Goal: Task Accomplishment & Management: Use online tool/utility

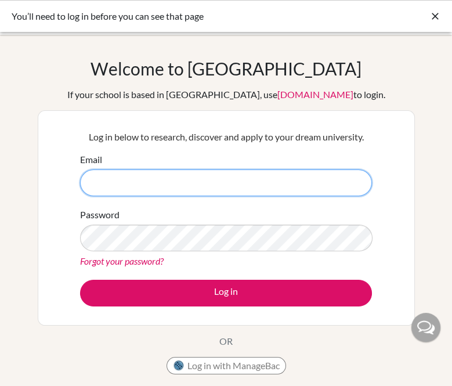
type input "[EMAIL_ADDRESS][DOMAIN_NAME]"
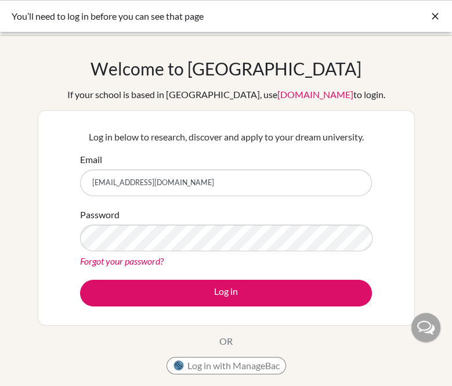
click at [195, 276] on form "Email [EMAIL_ADDRESS][DOMAIN_NAME] Password Forgot your password? Log in" at bounding box center [226, 230] width 292 height 154
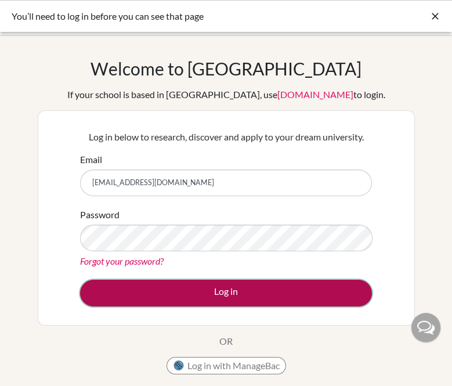
click at [186, 287] on button "Log in" at bounding box center [226, 293] width 292 height 27
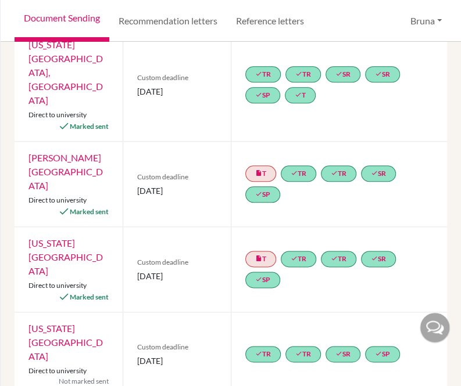
scroll to position [433, 0]
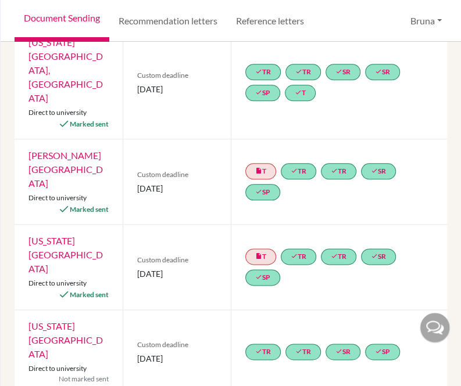
click at [56, 321] on link "[US_STATE][GEOGRAPHIC_DATA]" at bounding box center [65, 340] width 74 height 39
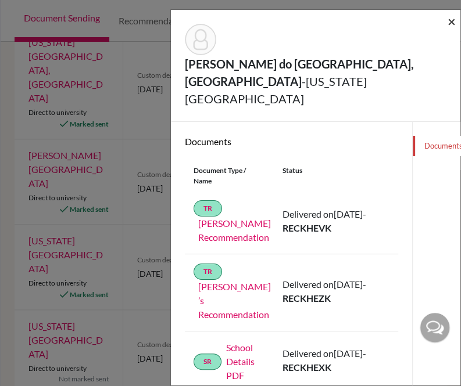
click at [449, 23] on span "×" at bounding box center [451, 21] width 8 height 17
